Goal: Task Accomplishment & Management: Manage account settings

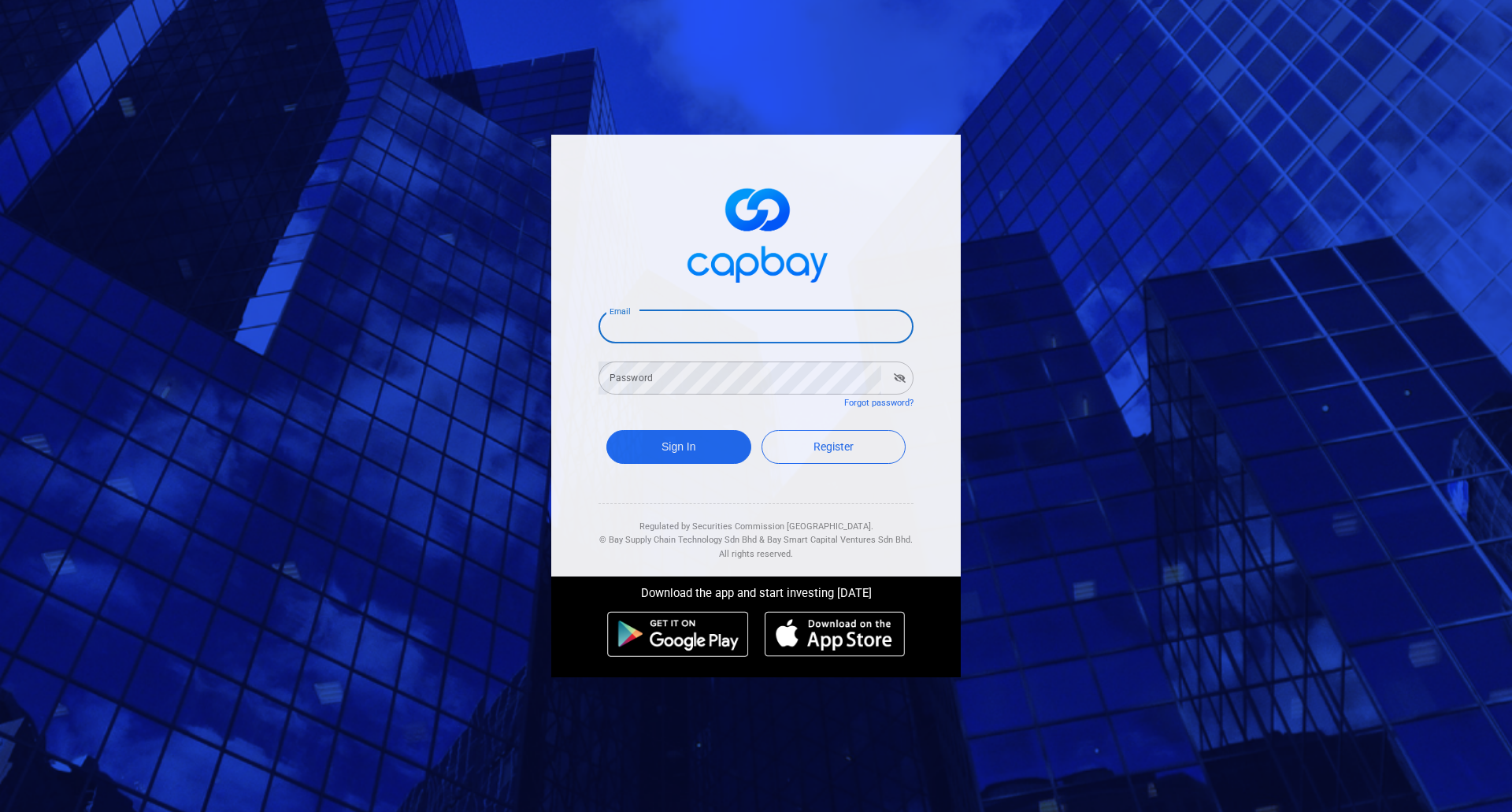
drag, startPoint x: 699, startPoint y: 324, endPoint x: 813, endPoint y: 602, distance: 300.5
click at [699, 324] on input "Email" at bounding box center [756, 327] width 315 height 33
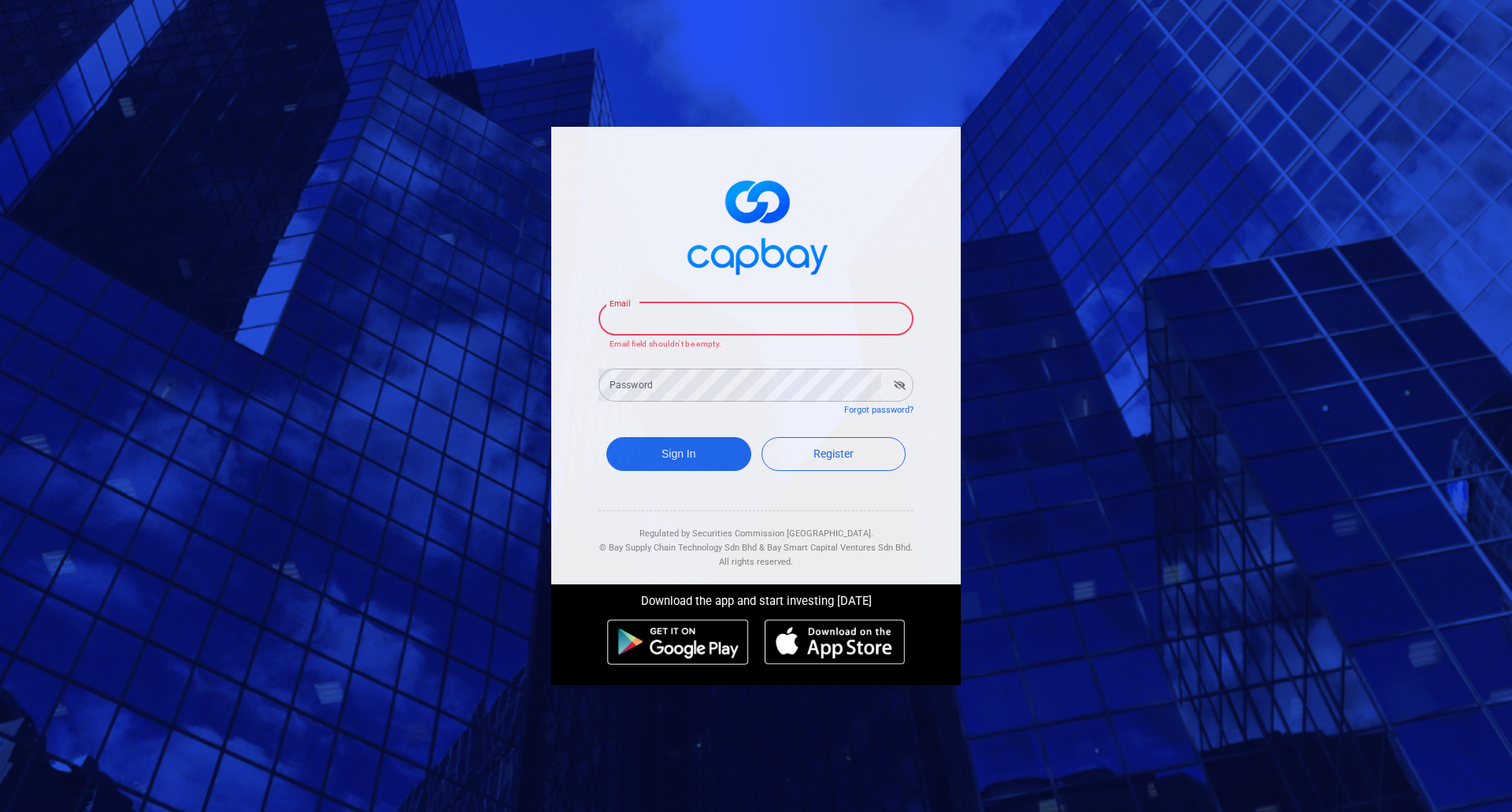
drag, startPoint x: 695, startPoint y: 326, endPoint x: 709, endPoint y: 333, distance: 15.7
click at [695, 326] on input "Email" at bounding box center [756, 319] width 315 height 33
paste input "bpsbp2p@capbay.com"
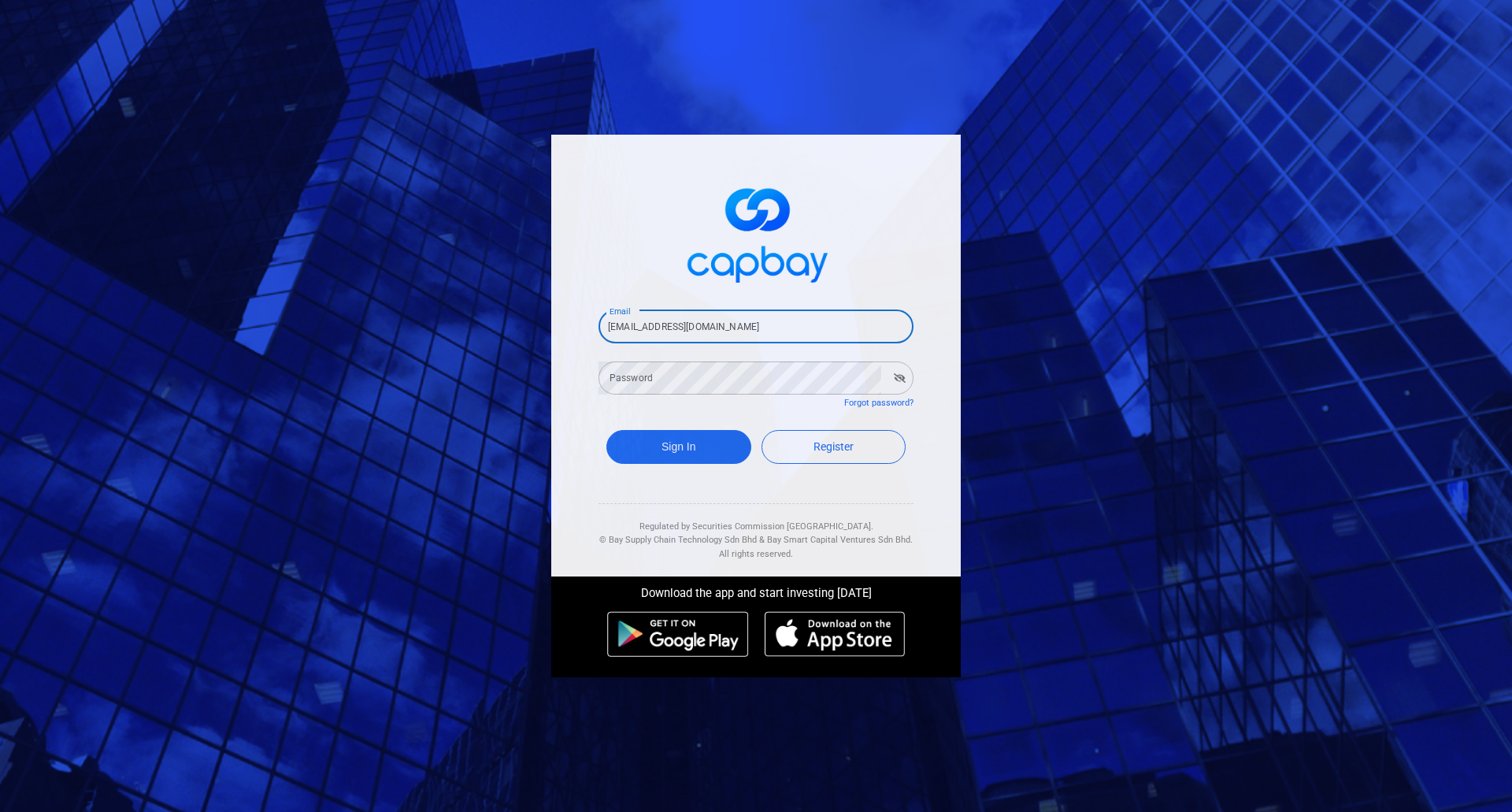
type input "bpsbp2p@capbay.com"
click at [1139, 526] on div "Email bpsbp2p@capbay.com Email Password Password Forgot password? Sign In Regis…" at bounding box center [756, 406] width 1512 height 812
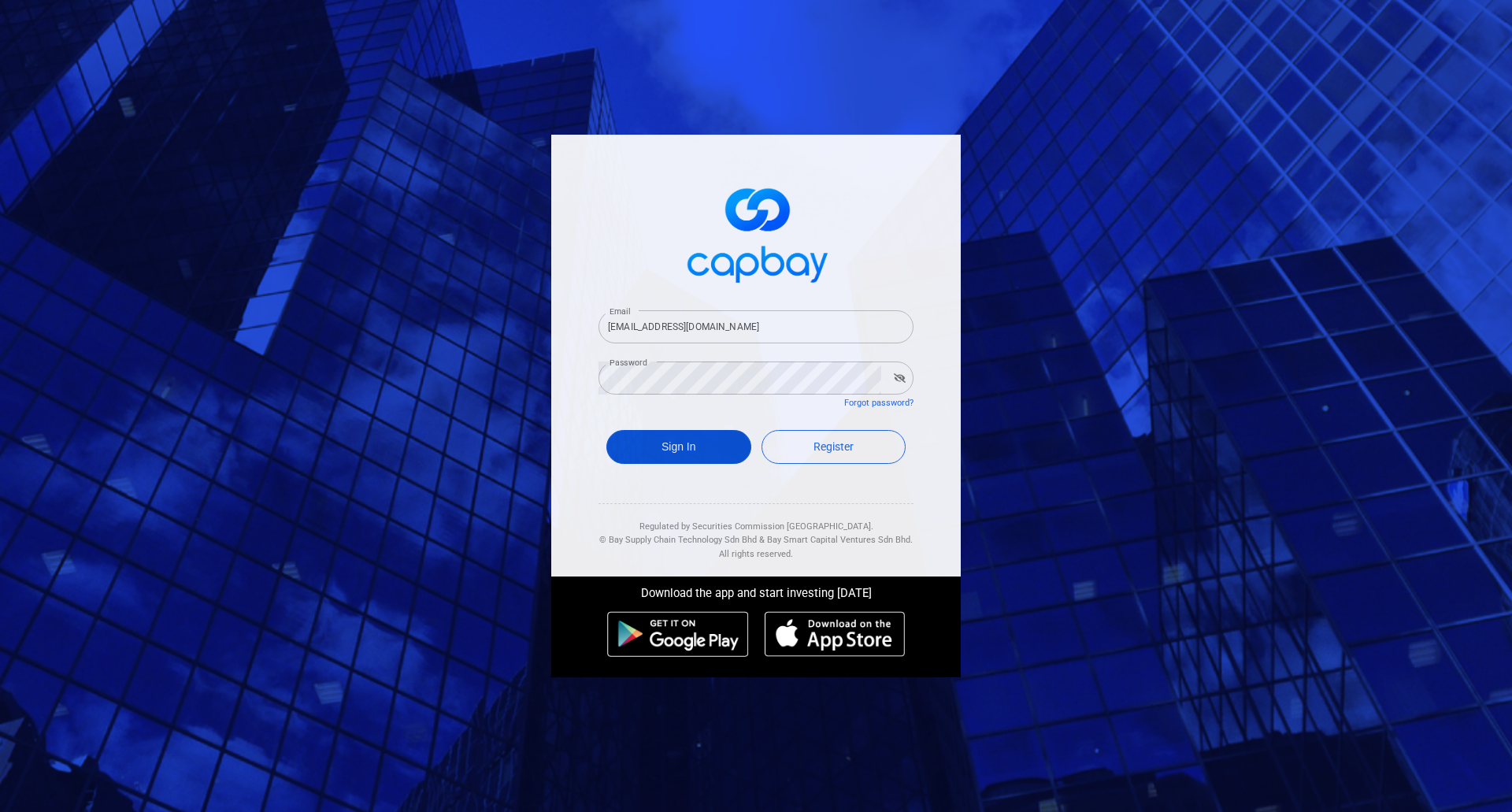
click at [673, 460] on button "Sign In" at bounding box center [679, 447] width 145 height 34
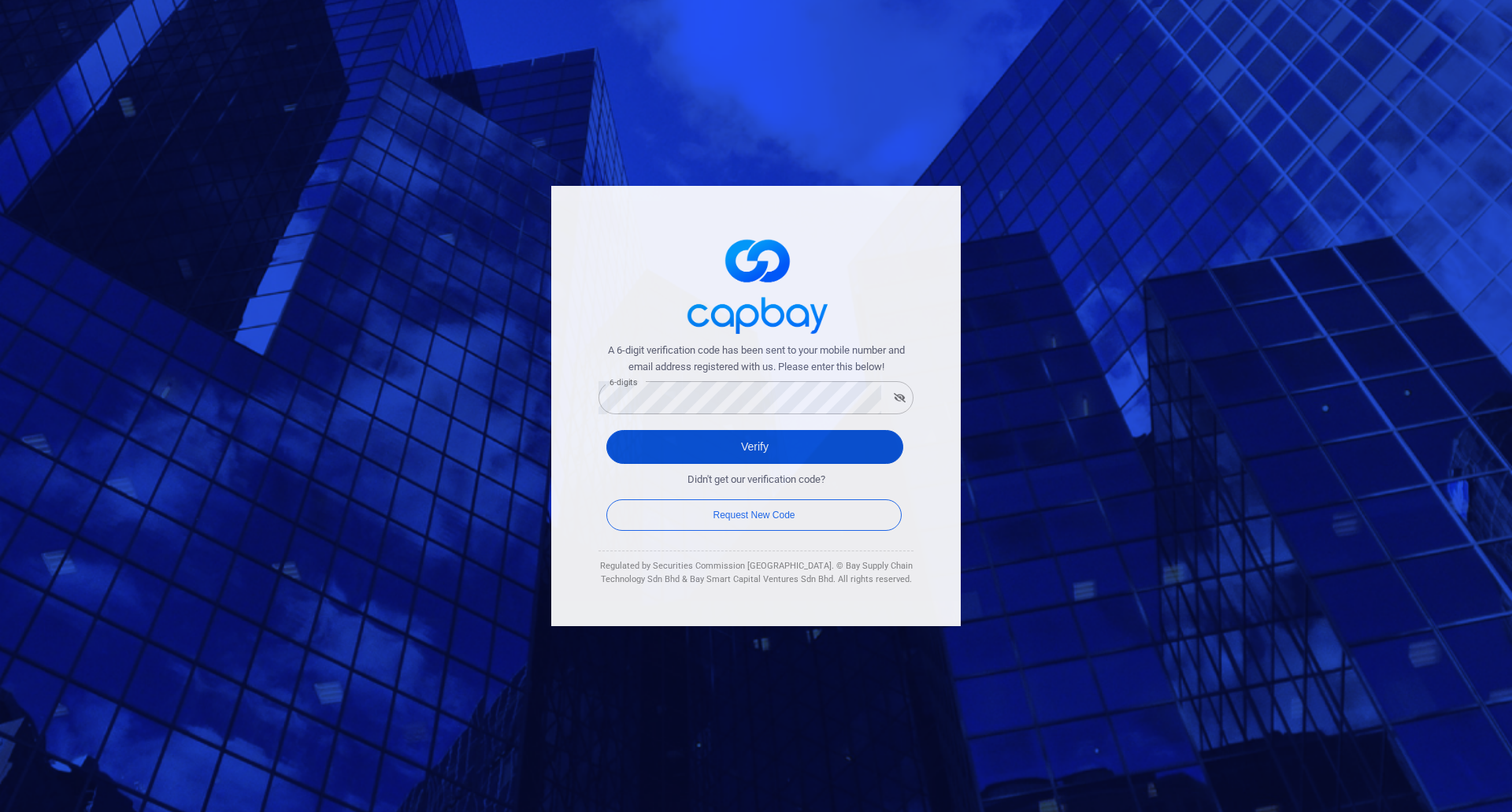
click at [665, 456] on button "Verify" at bounding box center [755, 447] width 297 height 34
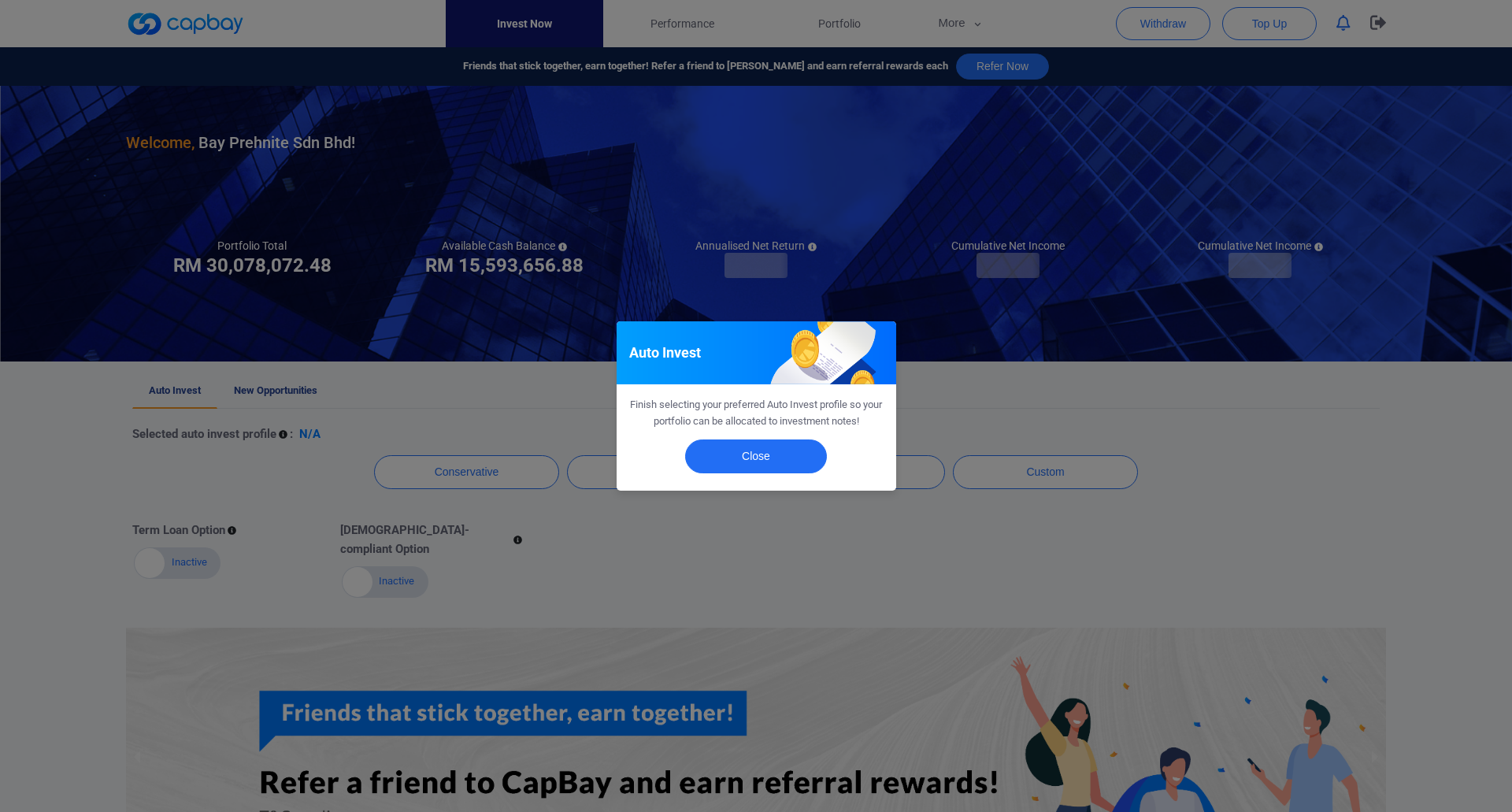
click at [793, 483] on div "Close" at bounding box center [756, 460] width 280 height 61
click at [793, 470] on button "Close" at bounding box center [756, 457] width 142 height 34
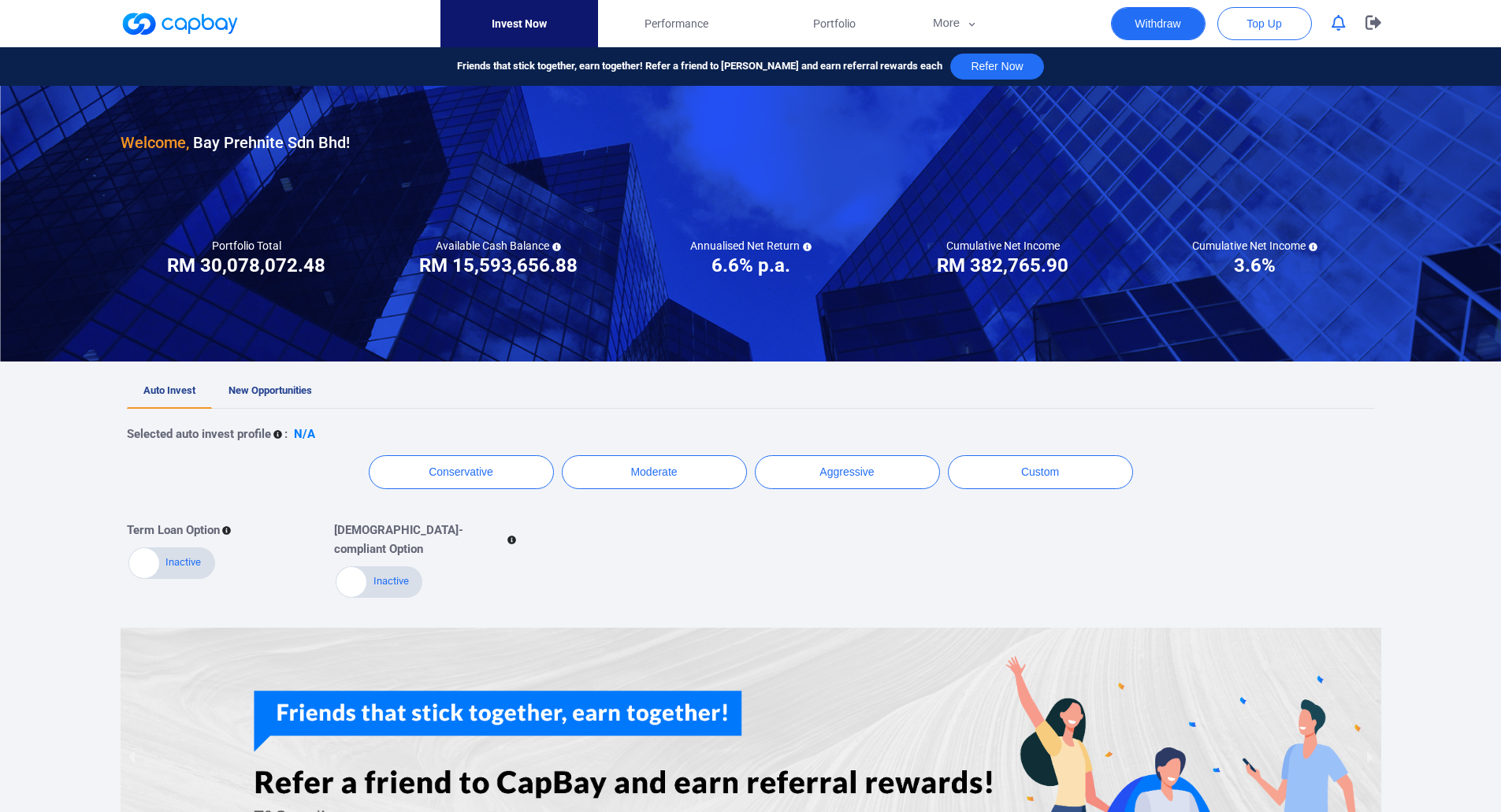
click at [1166, 28] on button "Withdraw" at bounding box center [1158, 24] width 95 height 33
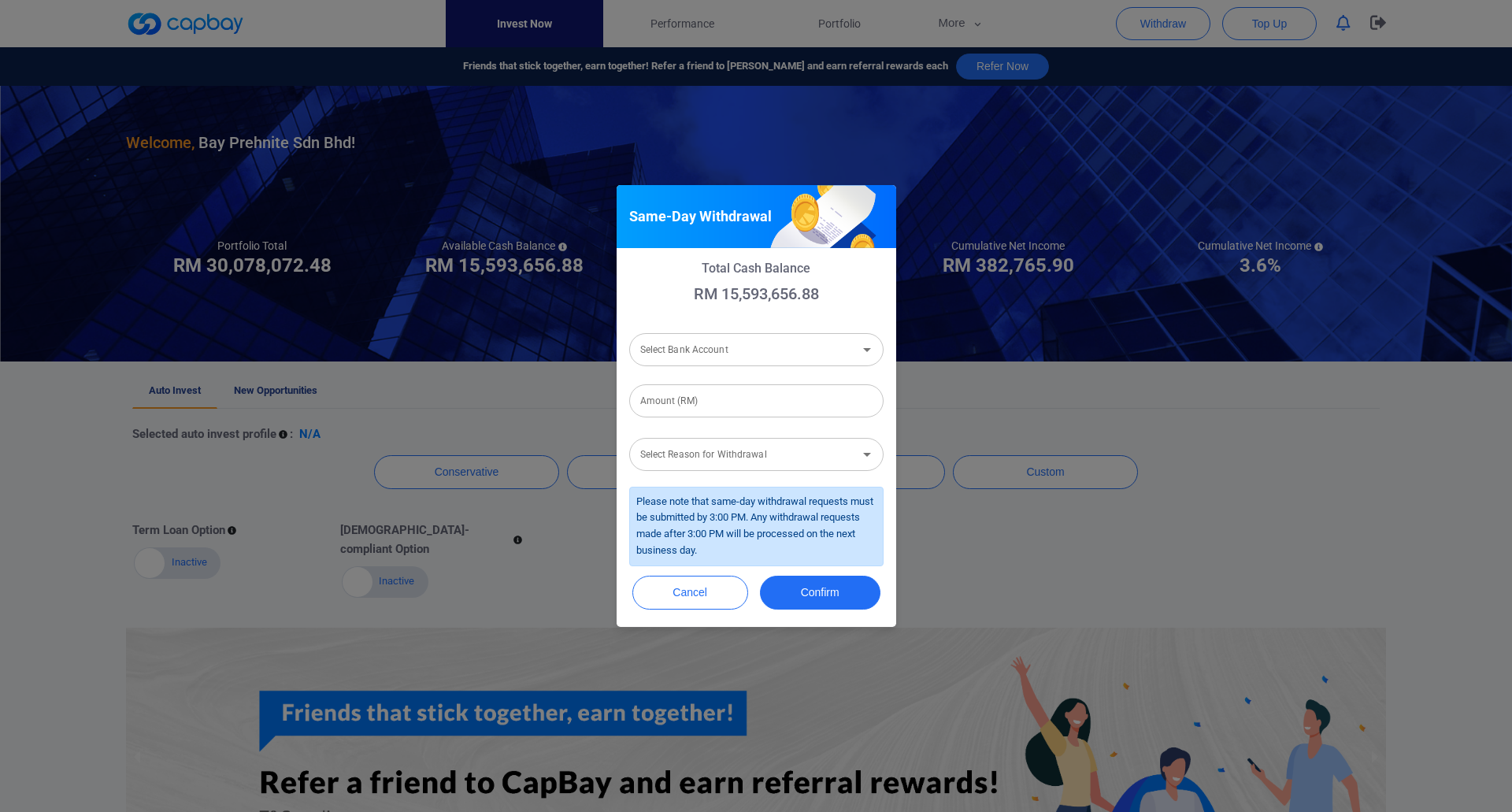
click at [739, 346] on input "Select Bank Account" at bounding box center [743, 350] width 219 height 29
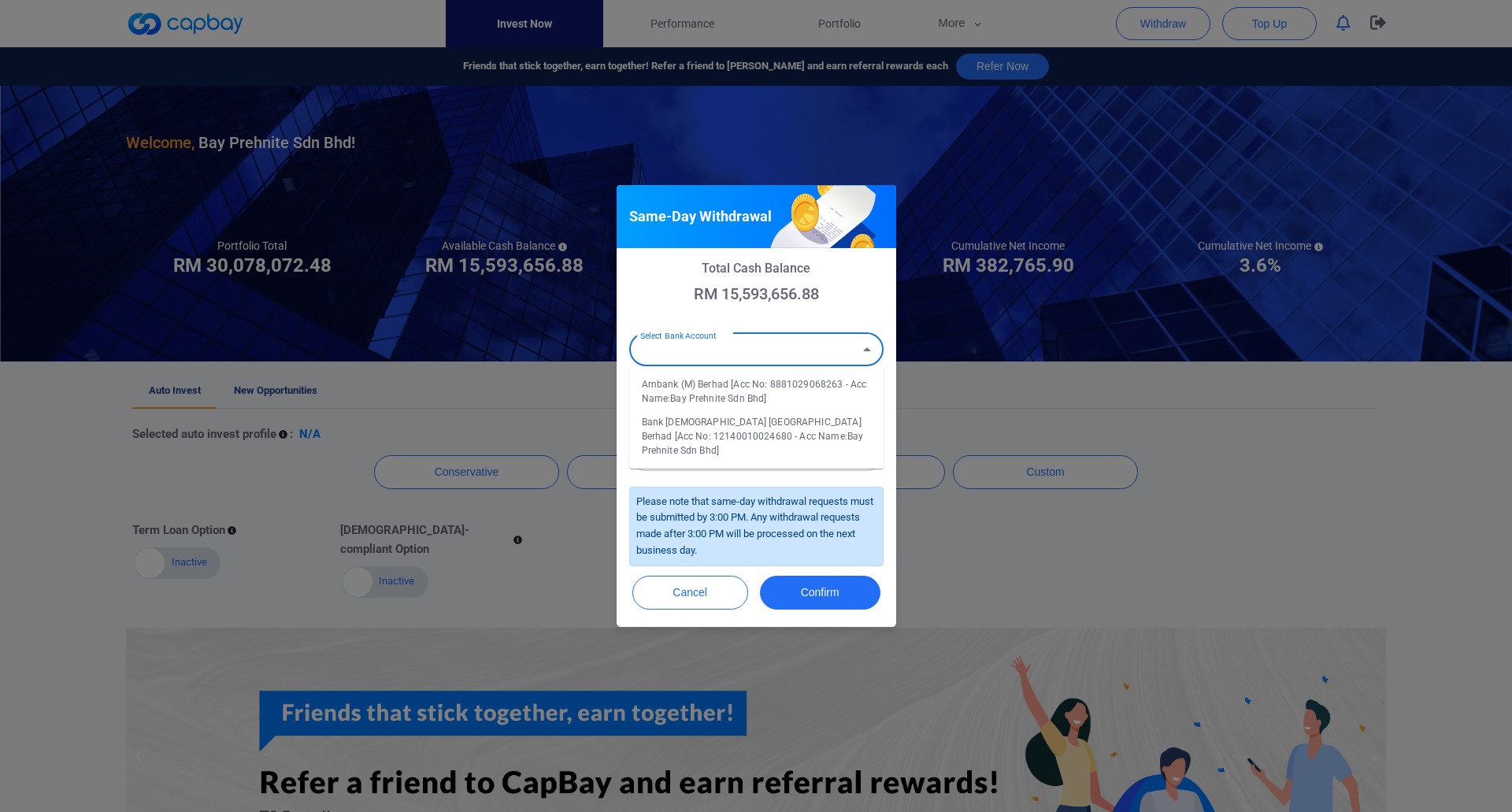
click at [807, 395] on li "Ambank (M) Berhad [Acc No: 8881029068263 - Acc Name:Bay Prehnite Sdn Bhd]" at bounding box center [756, 391] width 255 height 38
type input "Ambank (M) Berhad [Acc No: 8881029068263 - Acc Name:Bay Prehnite Sdn Bhd]"
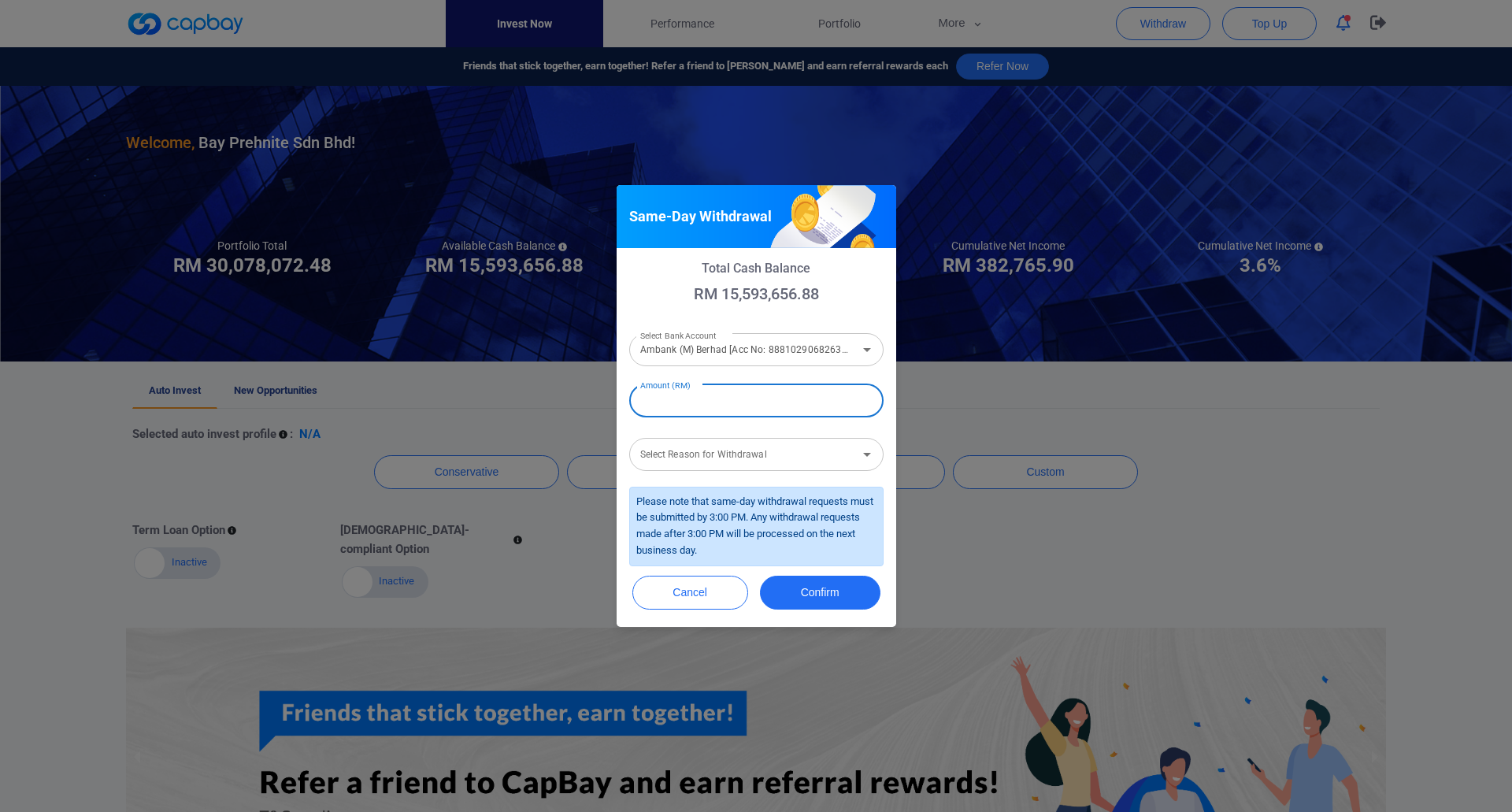
click at [766, 397] on input "Amount (RM)" at bounding box center [756, 401] width 255 height 33
type input "RM 120,000"
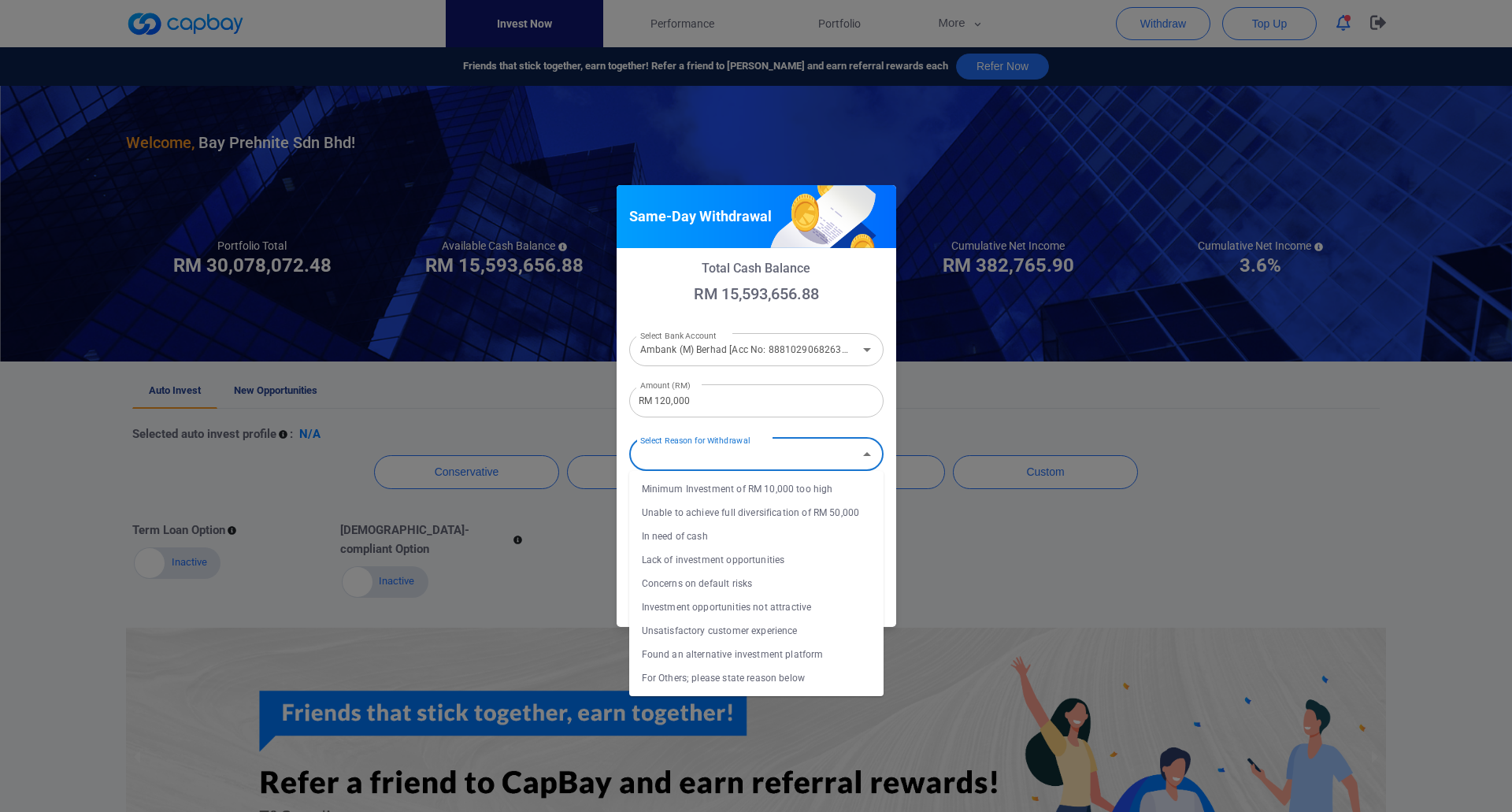
click at [782, 463] on input "Select Reason for Withdrawal" at bounding box center [743, 454] width 219 height 29
click at [777, 545] on li "In need of cash" at bounding box center [756, 536] width 255 height 24
type input "In need of cash"
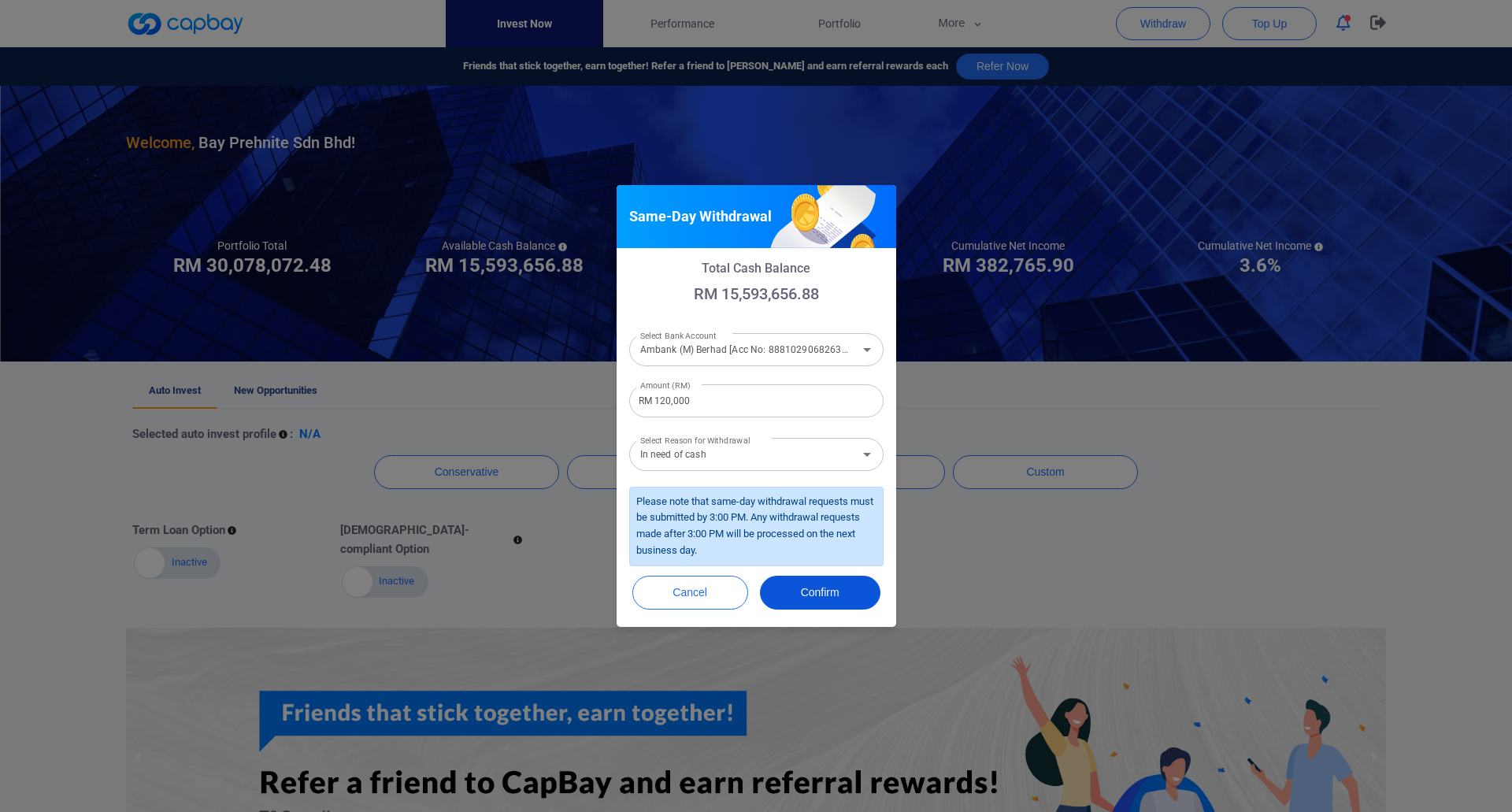
click at [807, 594] on button "Confirm" at bounding box center [820, 593] width 121 height 34
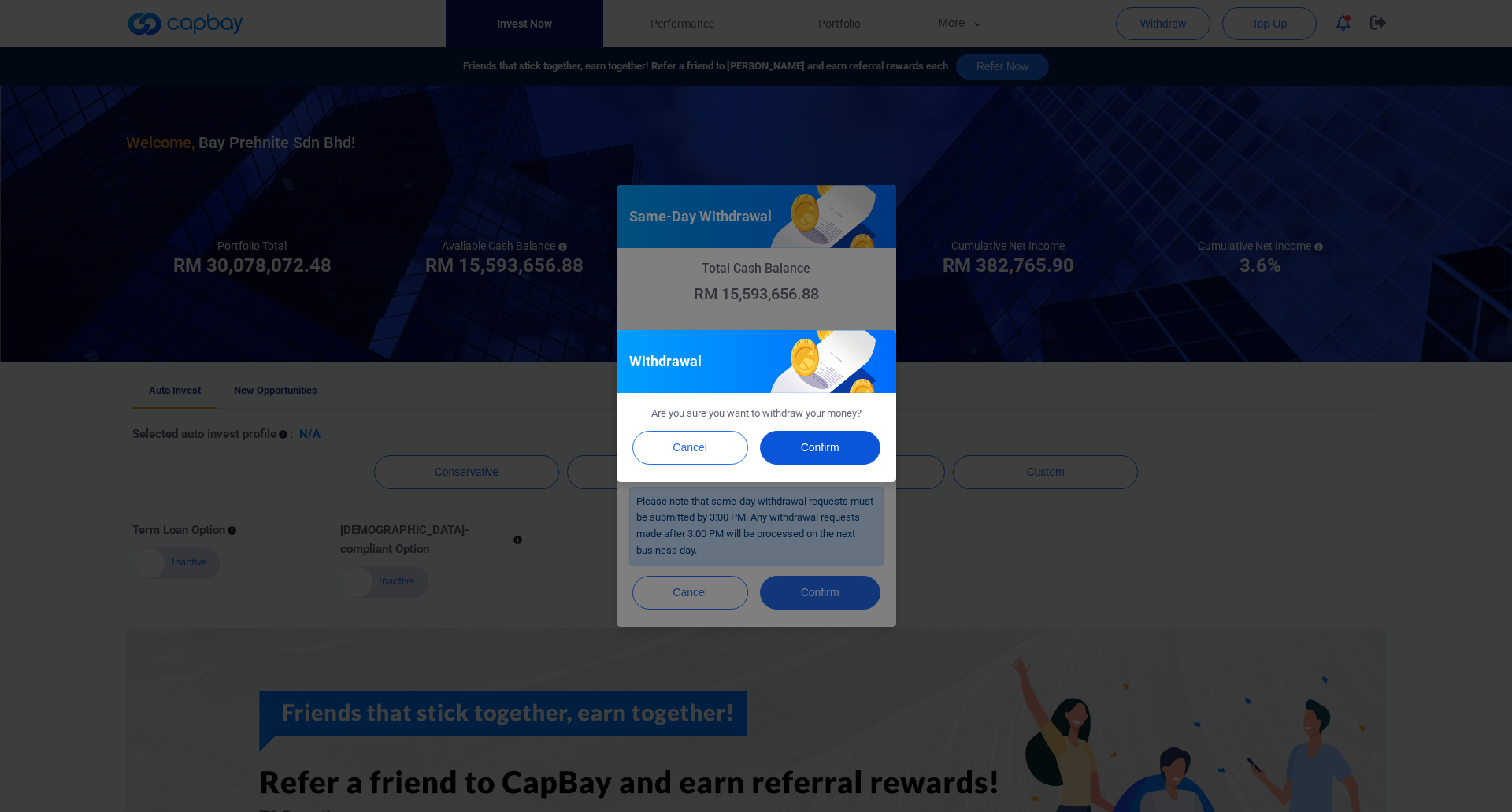
click at [822, 447] on button "Confirm" at bounding box center [820, 448] width 121 height 34
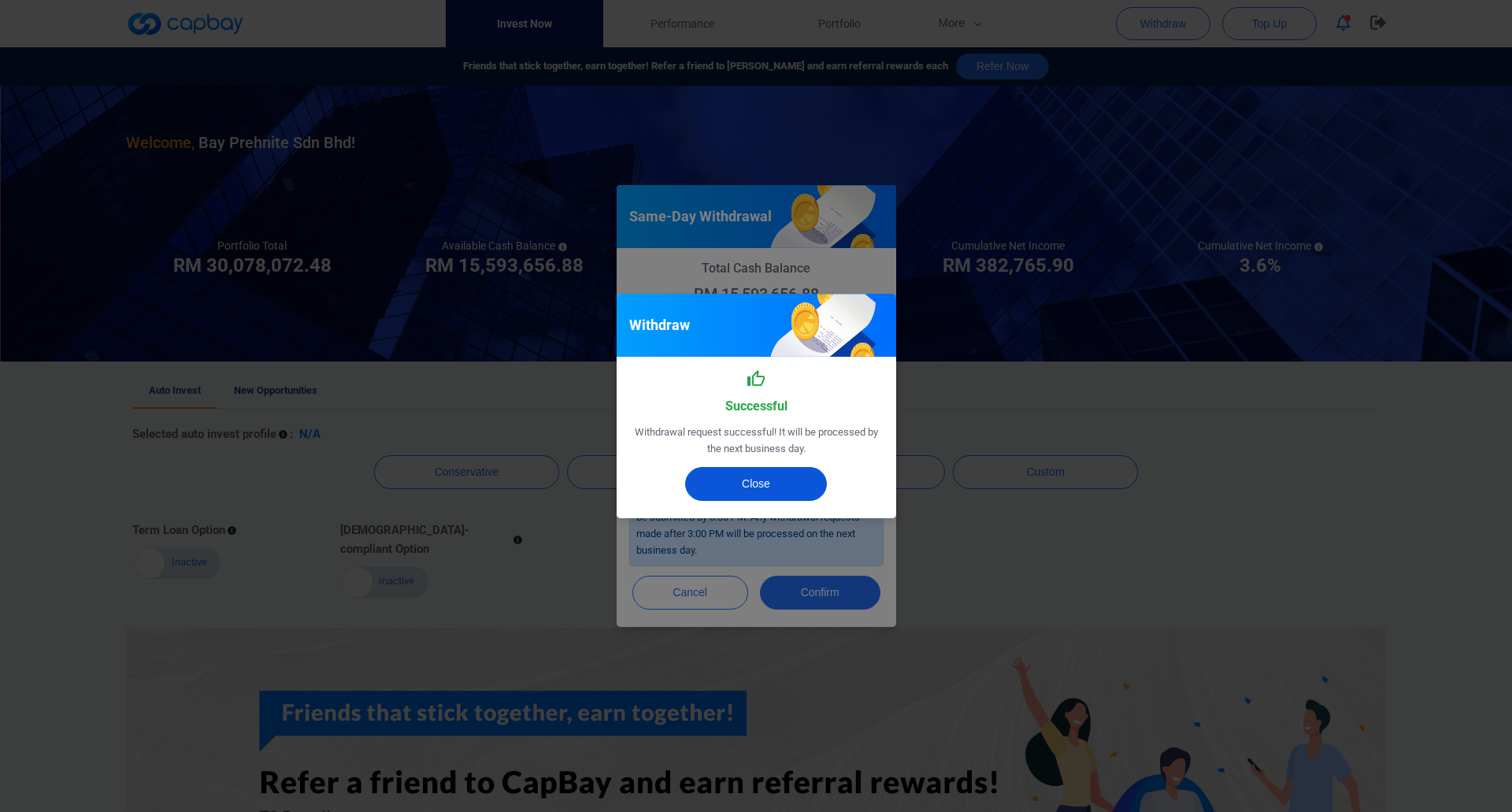
click at [773, 492] on button "Close" at bounding box center [756, 484] width 142 height 34
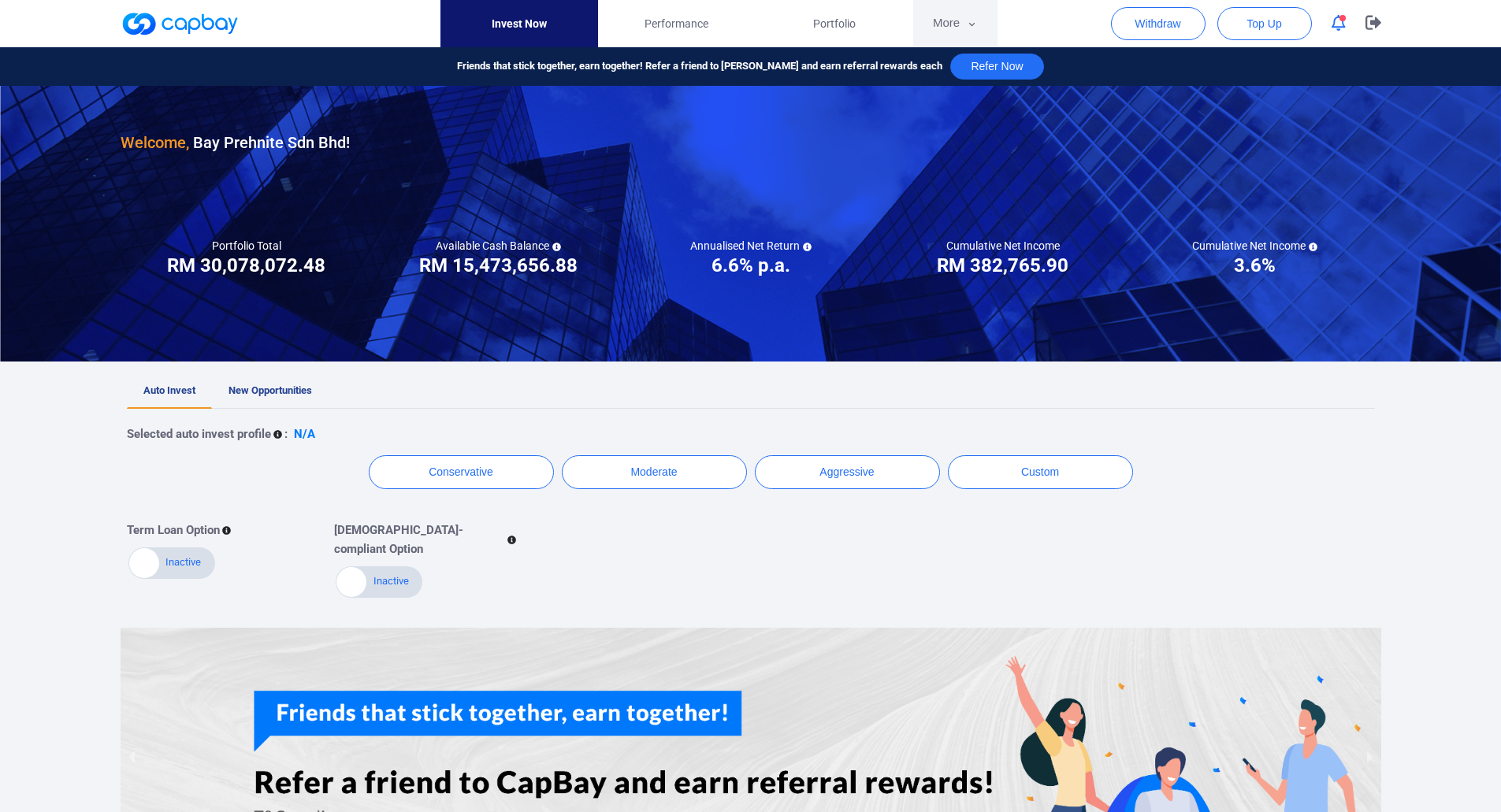
click at [948, 24] on button "More" at bounding box center [956, 24] width 84 height 47
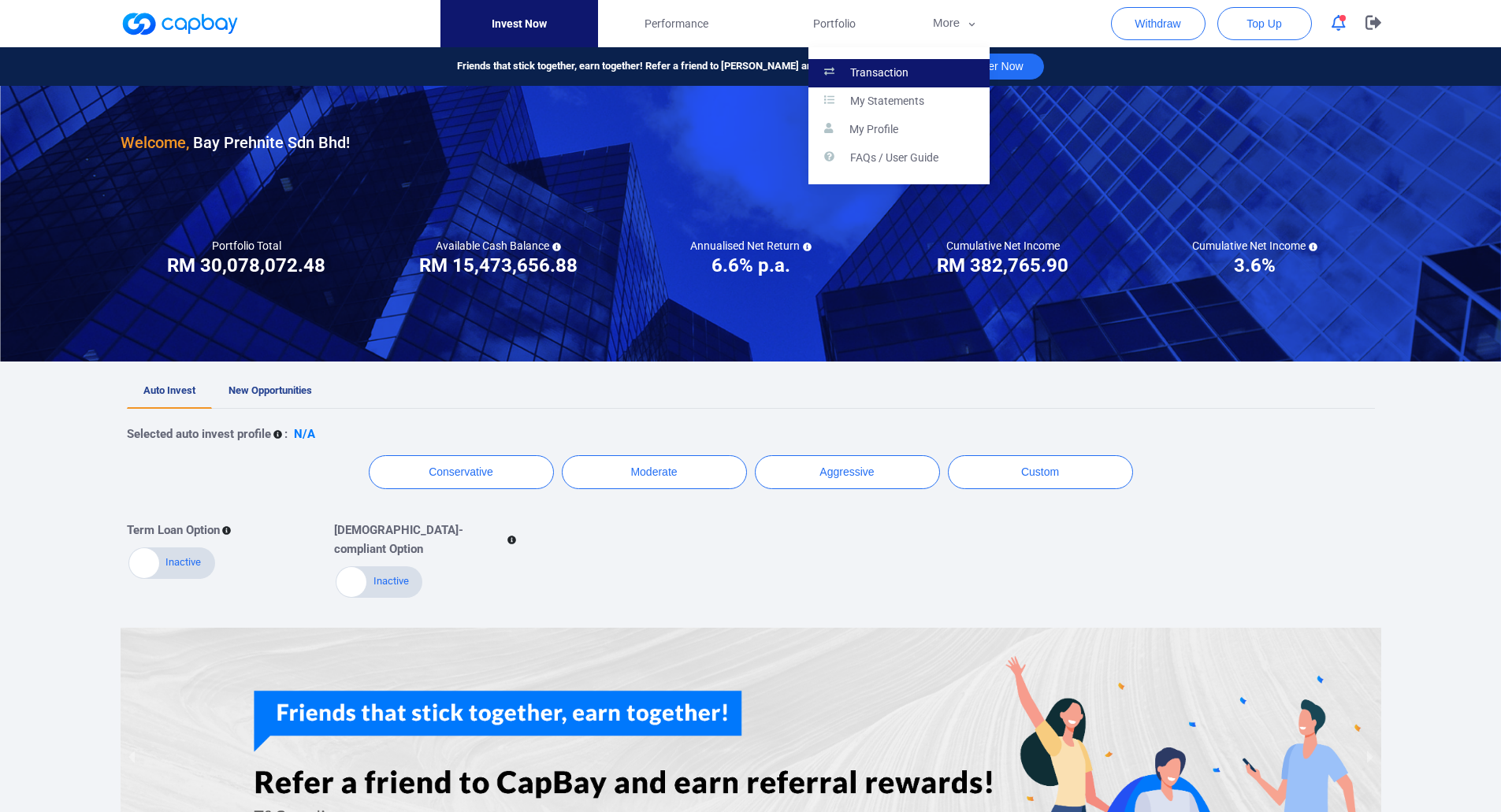
click at [950, 75] on link "Transaction" at bounding box center [899, 73] width 181 height 28
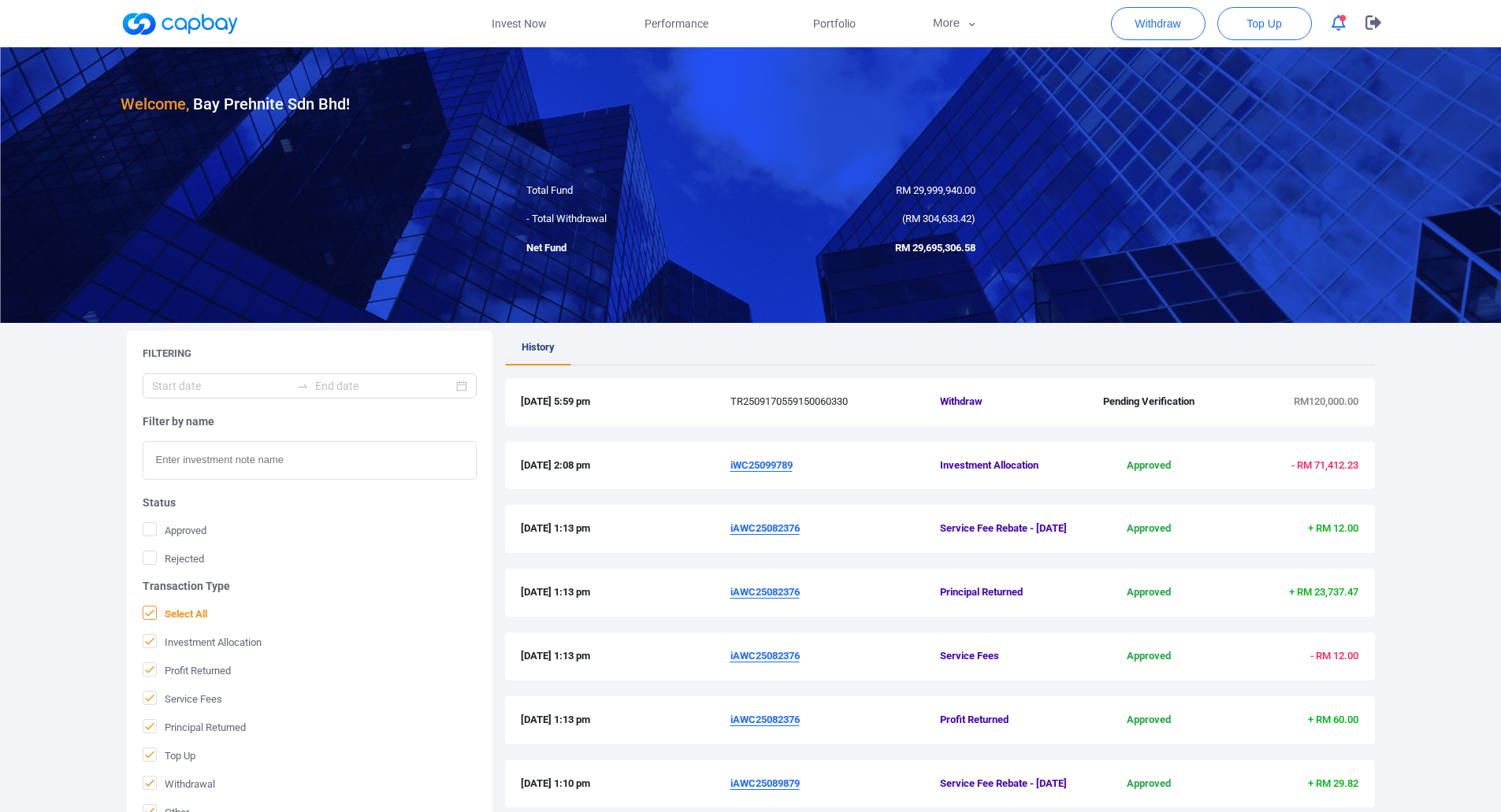
click at [153, 617] on icon at bounding box center [150, 613] width 13 height 13
click at [0, 0] on input "Select All" at bounding box center [0, 0] width 0 height 0
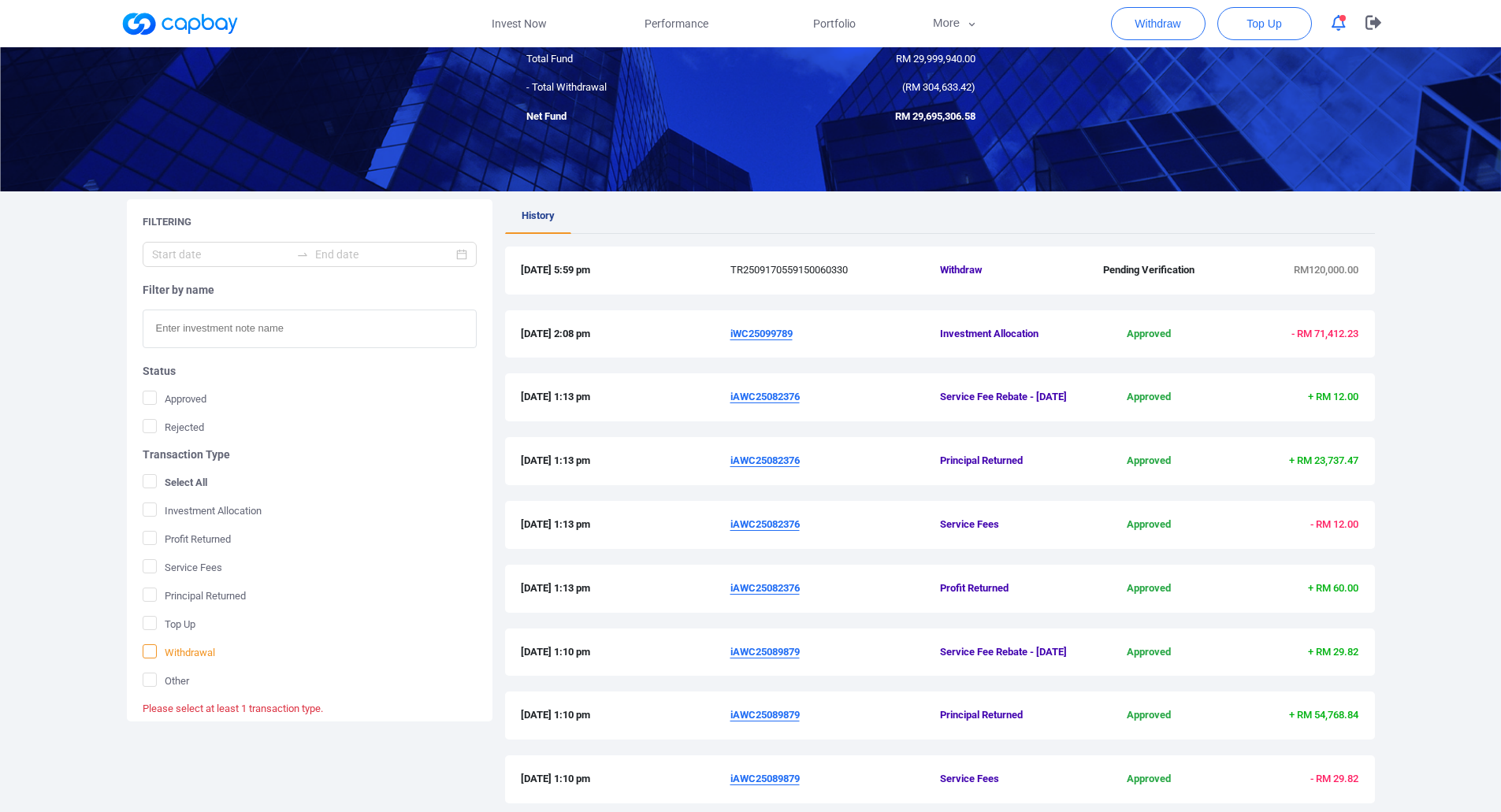
click at [157, 655] on span "Withdrawal" at bounding box center [178, 652] width 72 height 15
click at [0, 0] on input "Withdrawal" at bounding box center [0, 0] width 0 height 0
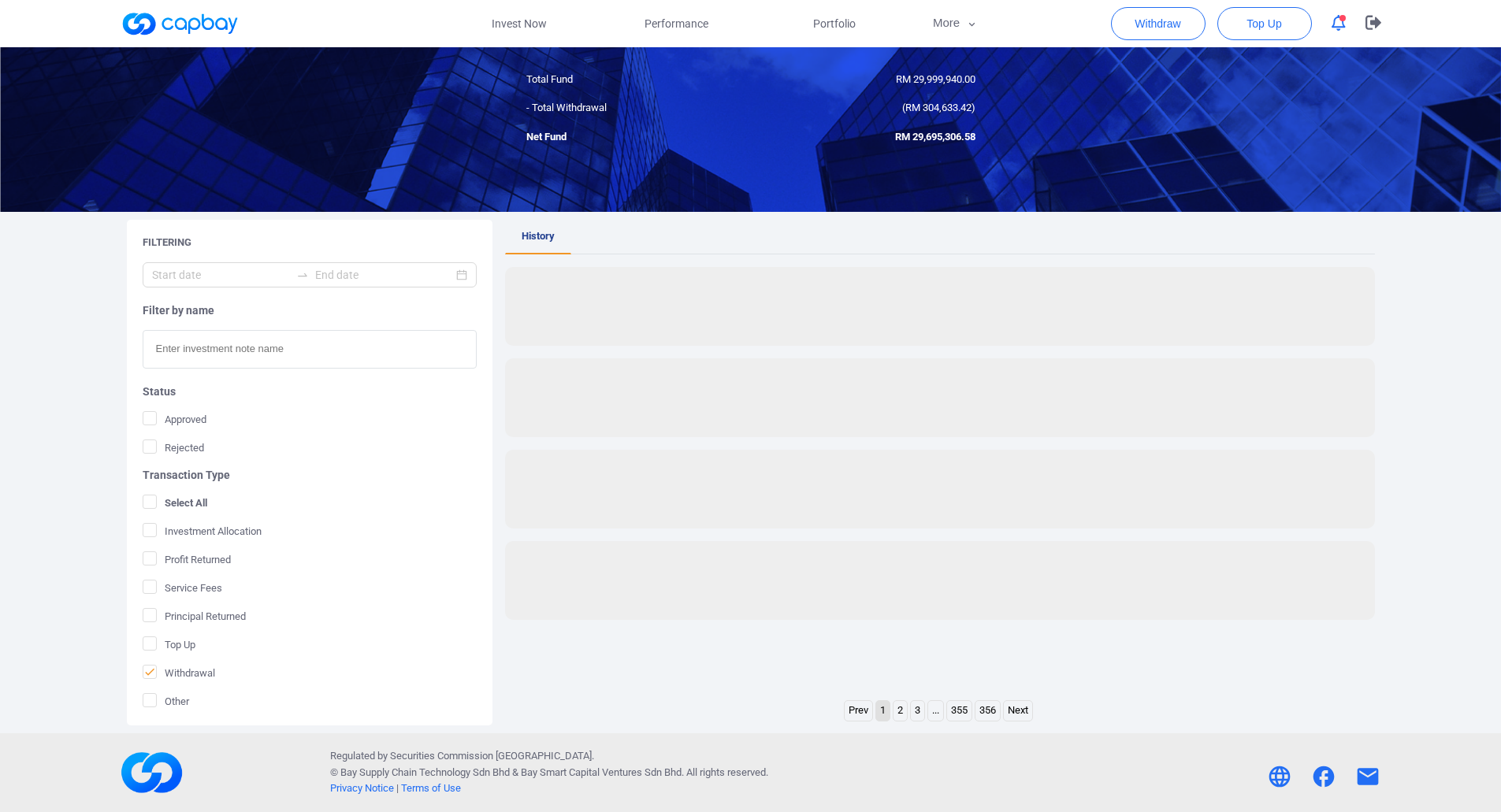
scroll to position [111, 0]
